Goal: Transaction & Acquisition: Book appointment/travel/reservation

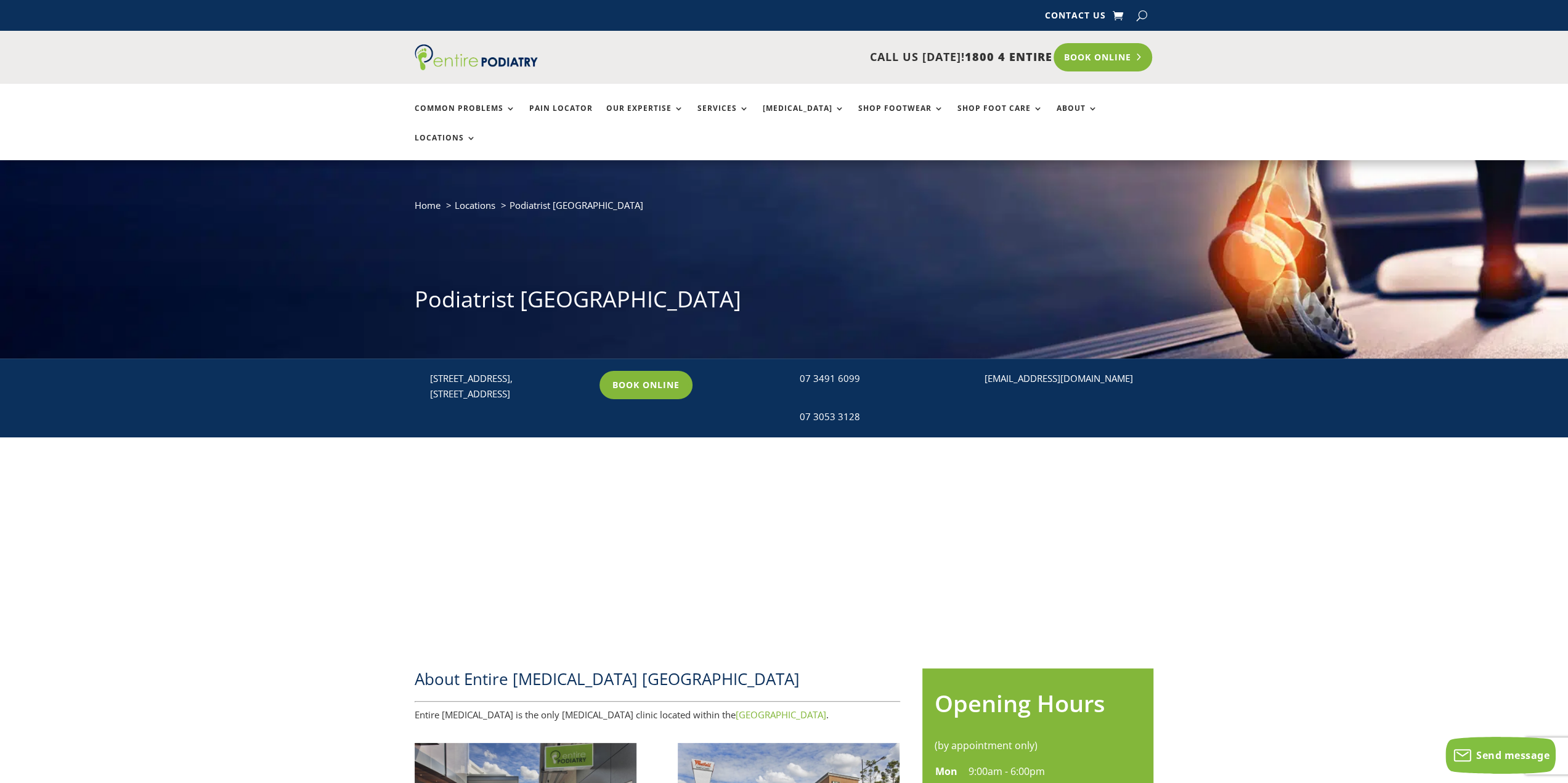
click at [1129, 66] on link "Book Online" at bounding box center [1102, 58] width 99 height 28
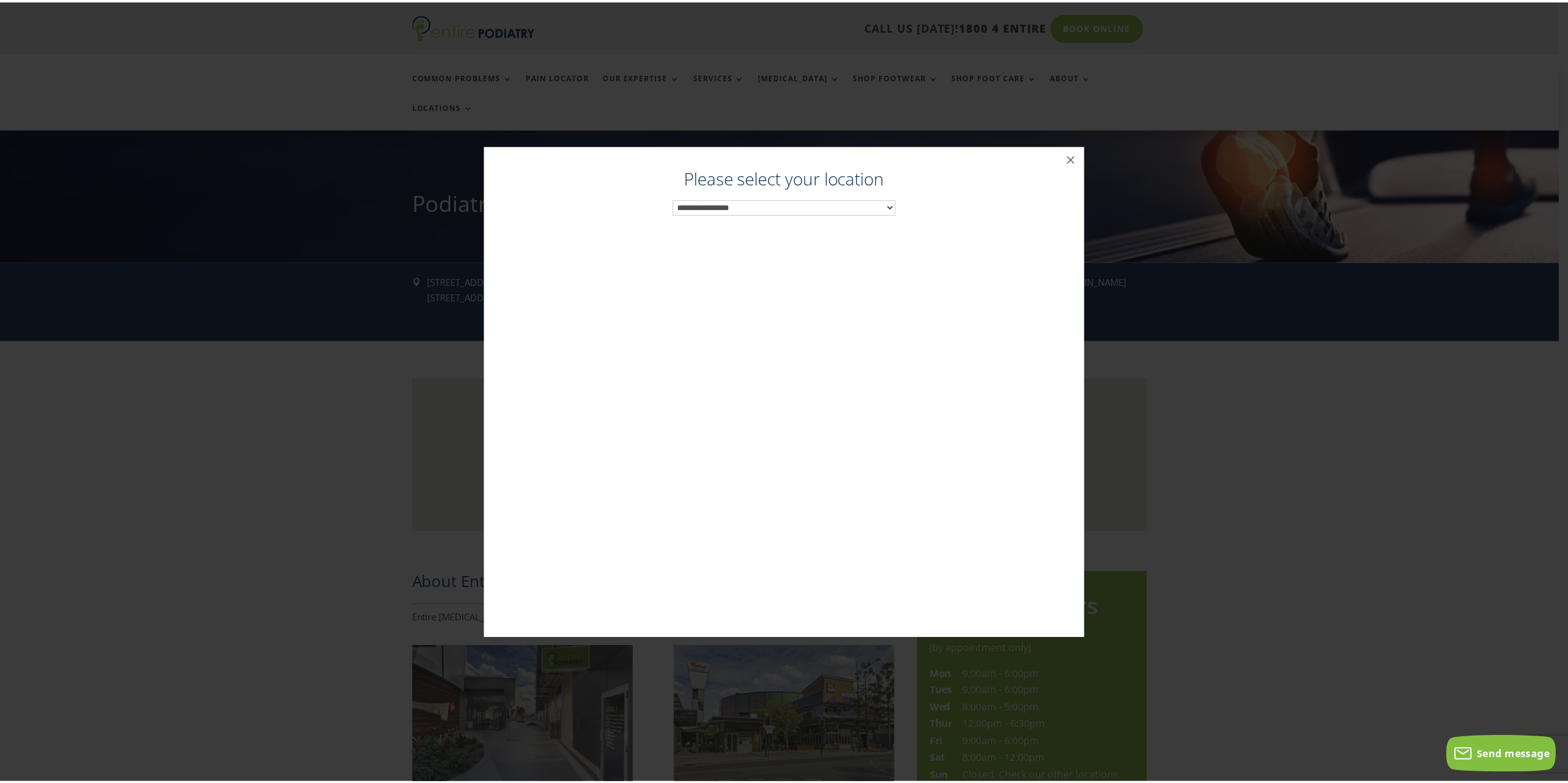
scroll to position [98, 0]
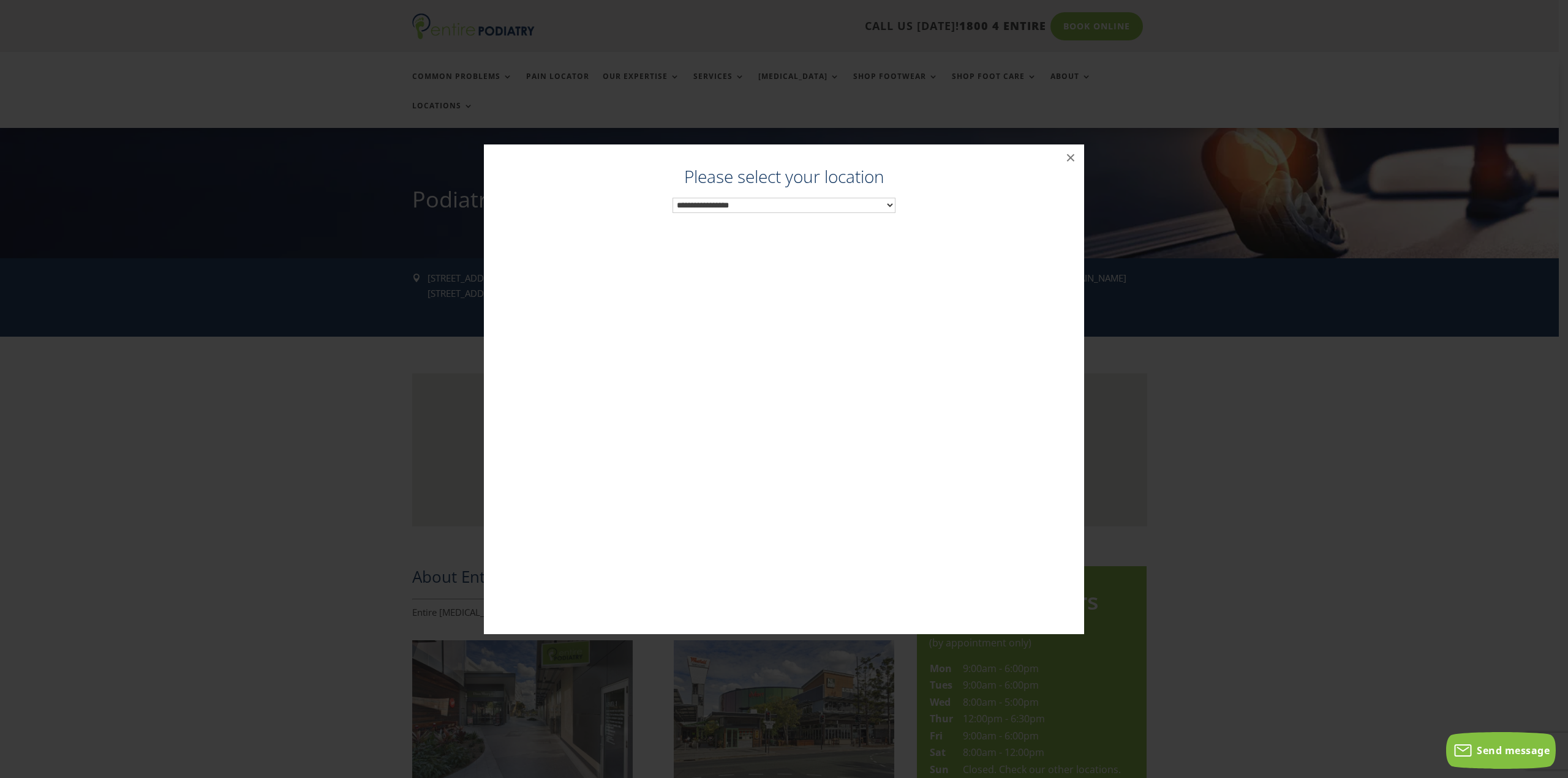
click at [703, 209] on select "**********" at bounding box center [784, 206] width 223 height 15
click at [1226, 485] on div "Podiatrist North Lakes ×" at bounding box center [784, 390] width 1558 height 514
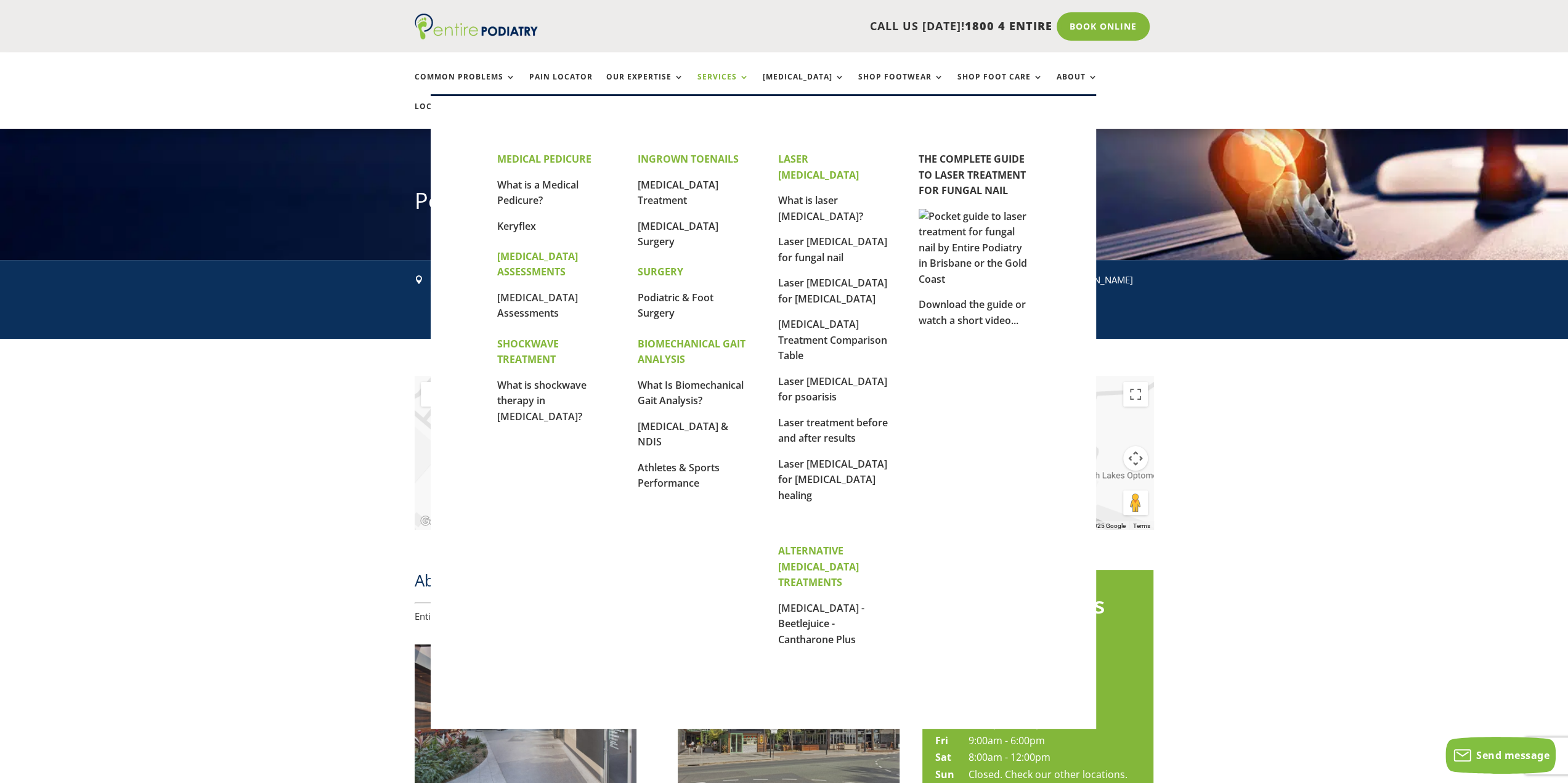
click at [739, 84] on link "Services" at bounding box center [723, 85] width 52 height 27
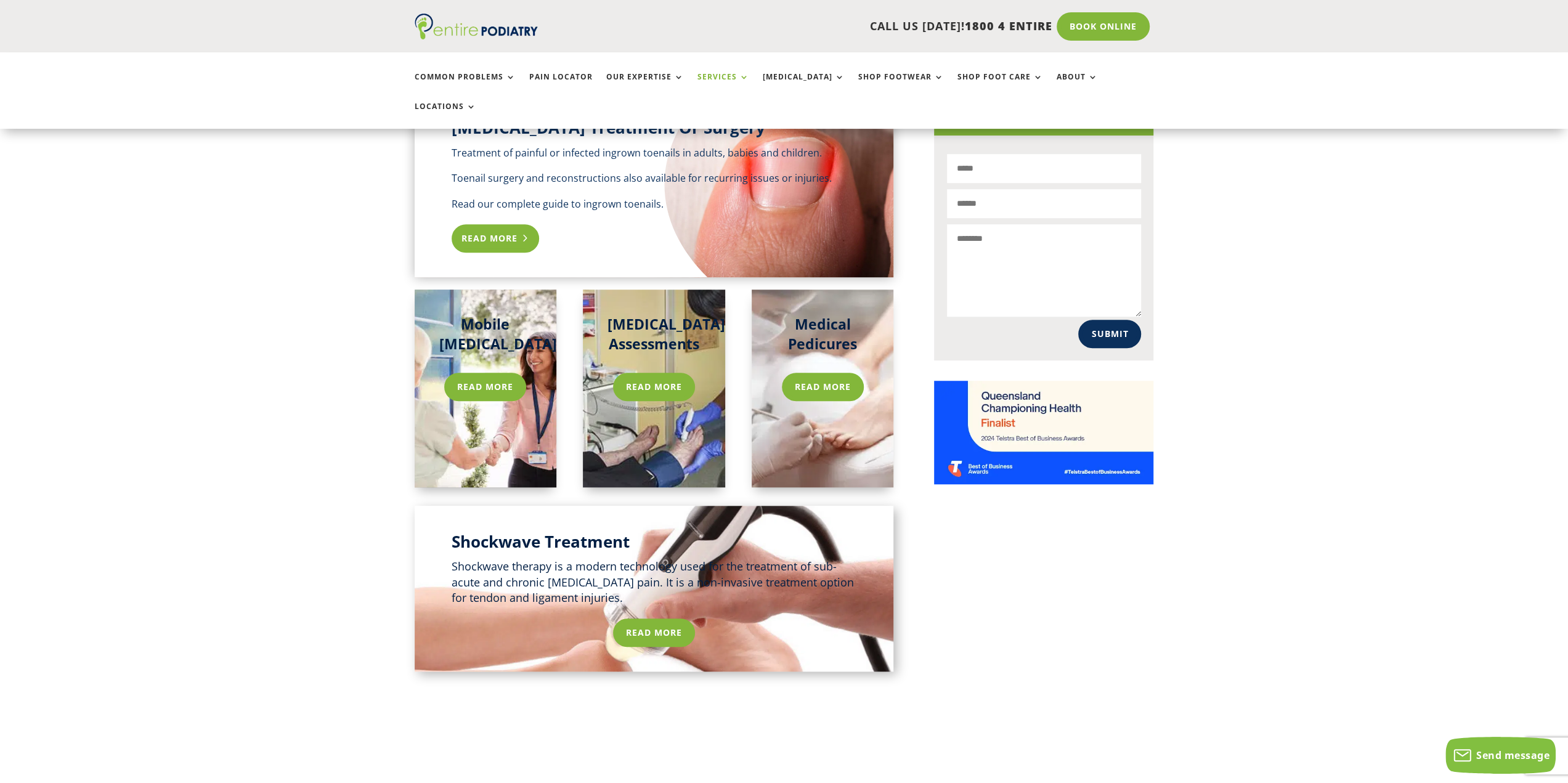
scroll to position [696, 0]
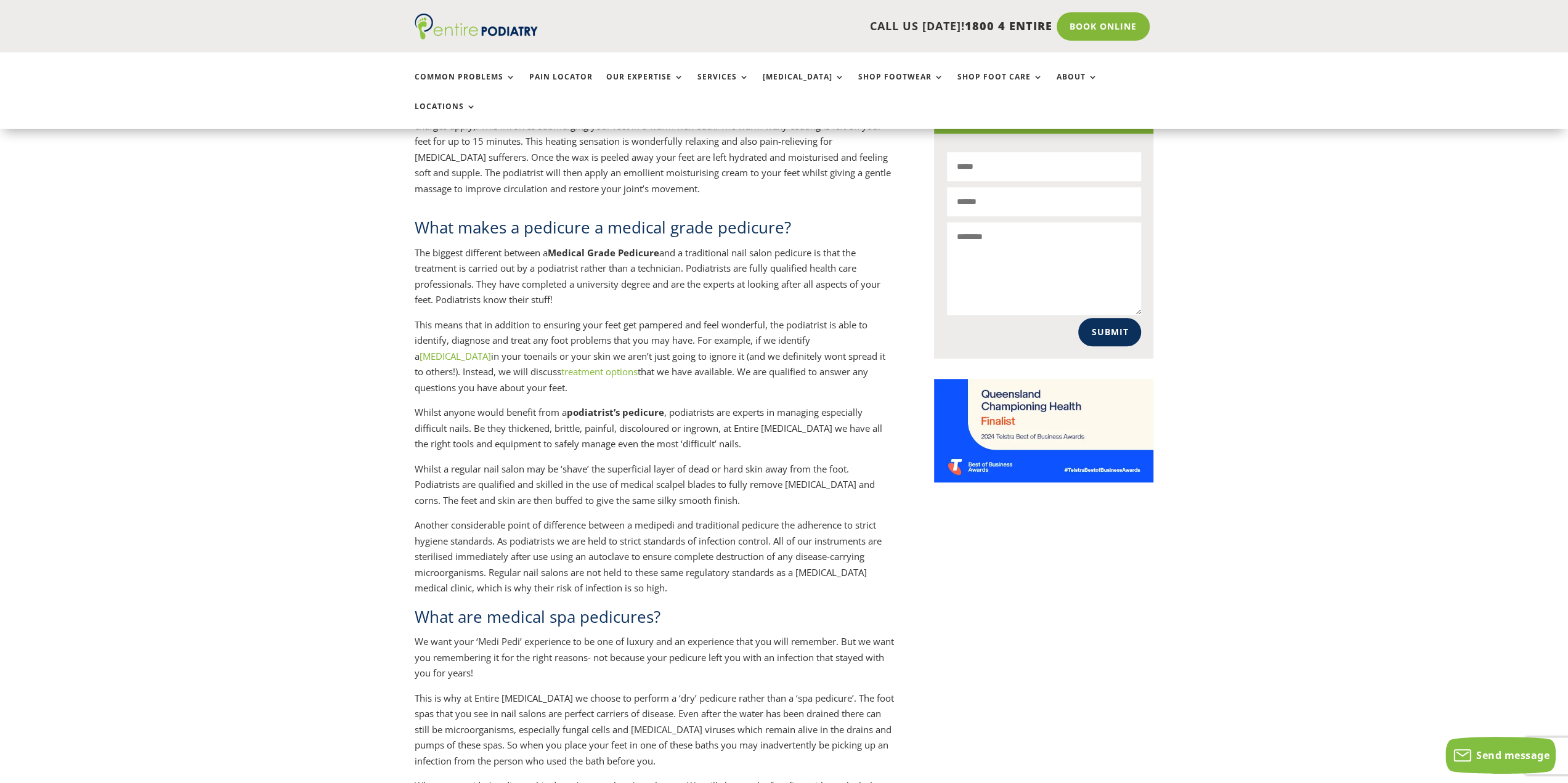
scroll to position [1334, 0]
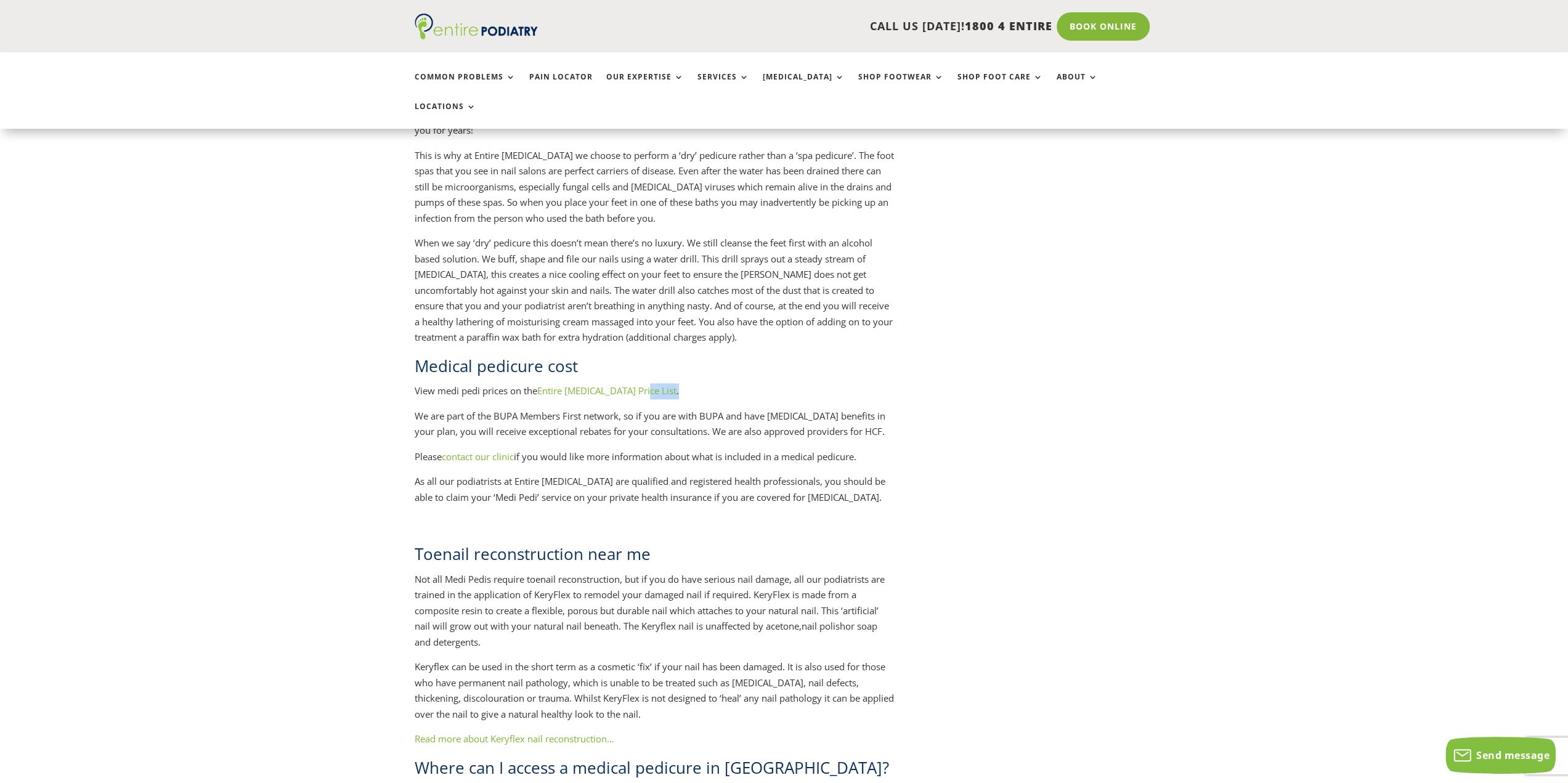
drag, startPoint x: 620, startPoint y: 362, endPoint x: 652, endPoint y: 369, distance: 32.8
click at [652, 383] on p "View medi pedi prices on the Entire Podiatry Price List ." at bounding box center [654, 395] width 479 height 25
click at [1086, 34] on link "Book Online" at bounding box center [1102, 27] width 99 height 28
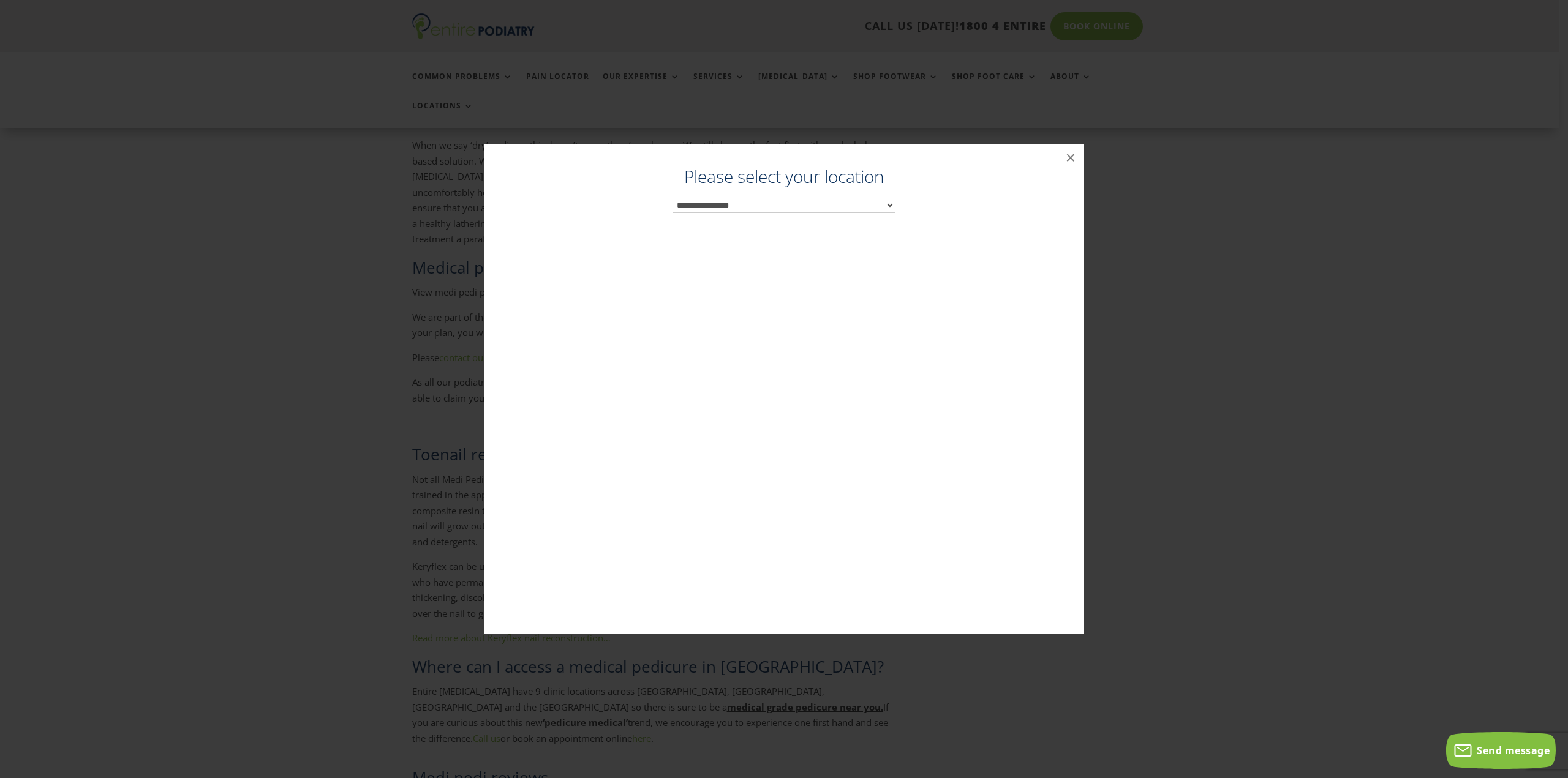
scroll to position [1423, 0]
click at [839, 216] on div "**********" at bounding box center [783, 402] width 576 height 466
click at [838, 203] on select "**********" at bounding box center [784, 206] width 223 height 15
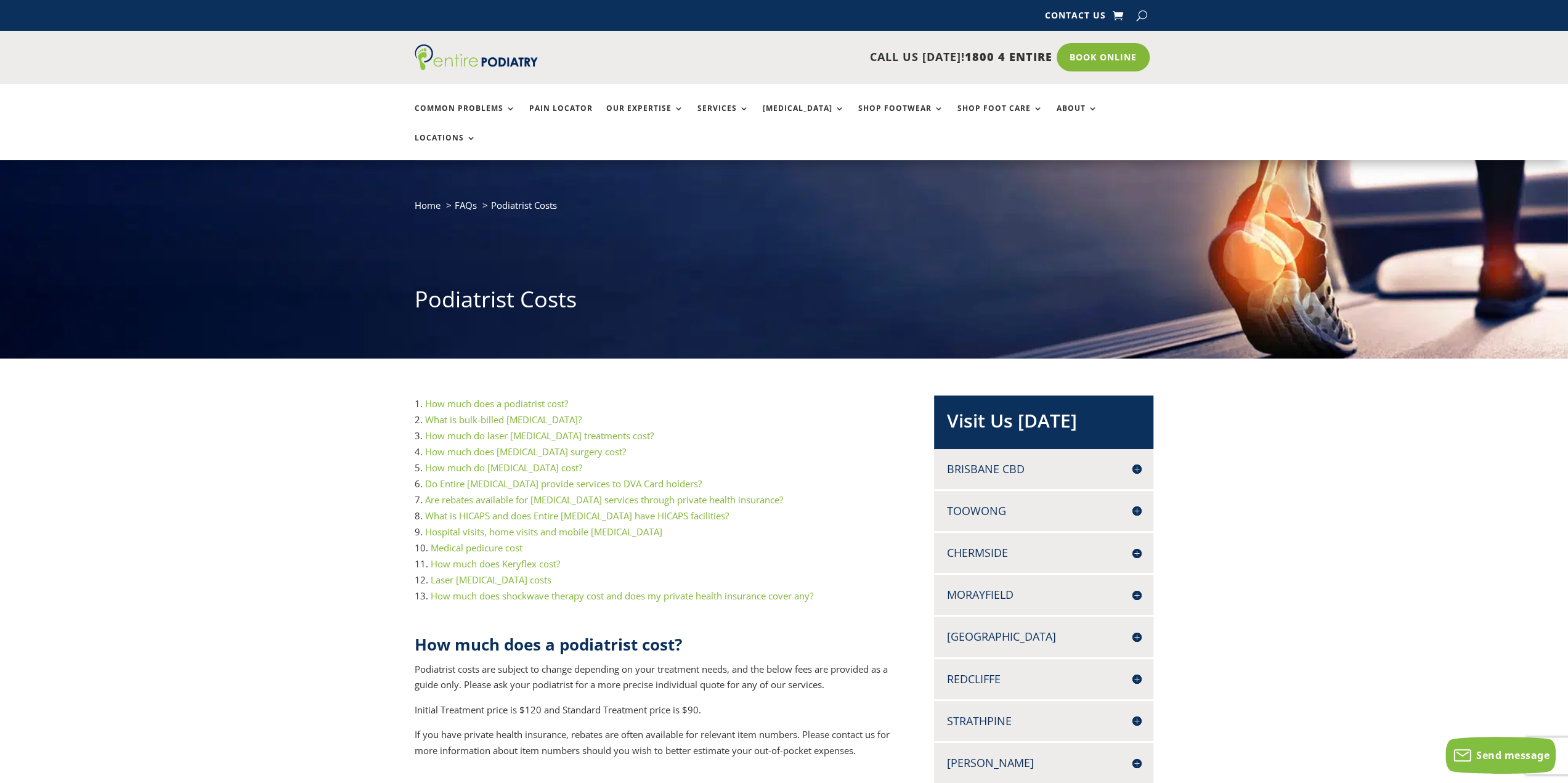
drag, startPoint x: 1234, startPoint y: 615, endPoint x: 1062, endPoint y: -74, distance: 710.1
click at [1131, 629] on h4 "[GEOGRAPHIC_DATA]" at bounding box center [1043, 637] width 195 height 16
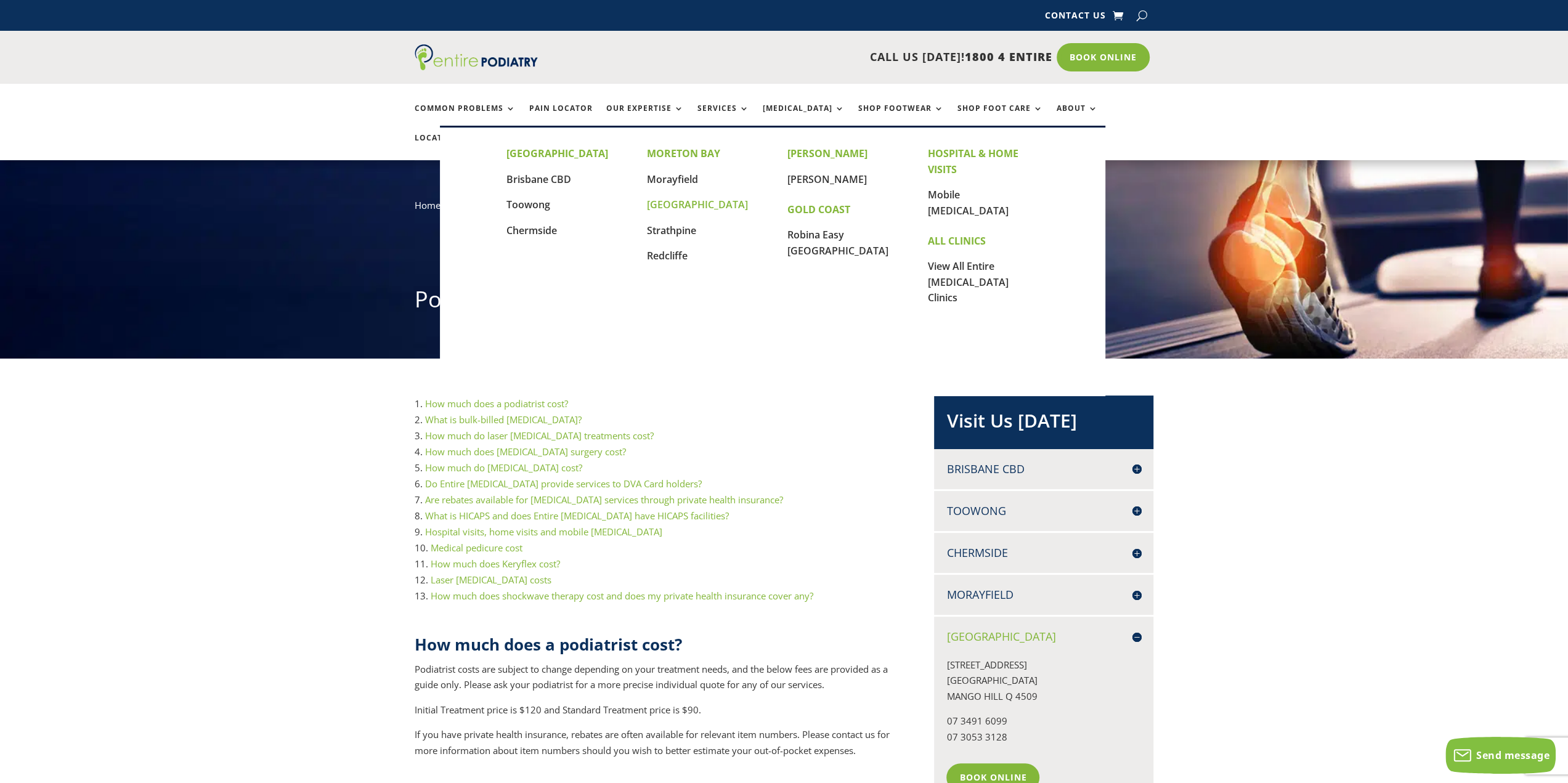
click at [681, 206] on link "[GEOGRAPHIC_DATA]" at bounding box center [697, 204] width 101 height 14
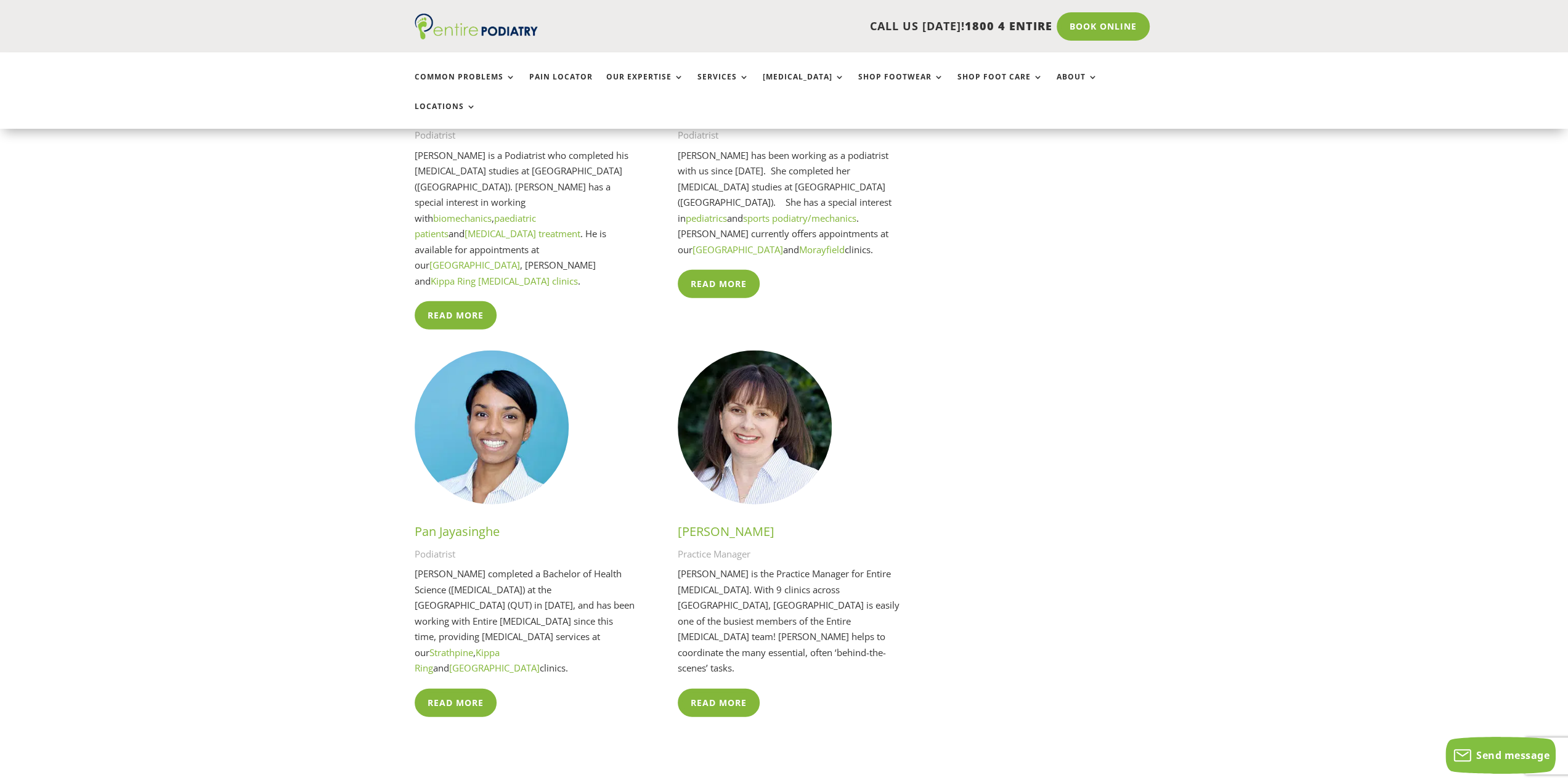
scroll to position [2715, 0]
